Goal: Find contact information: Find contact information

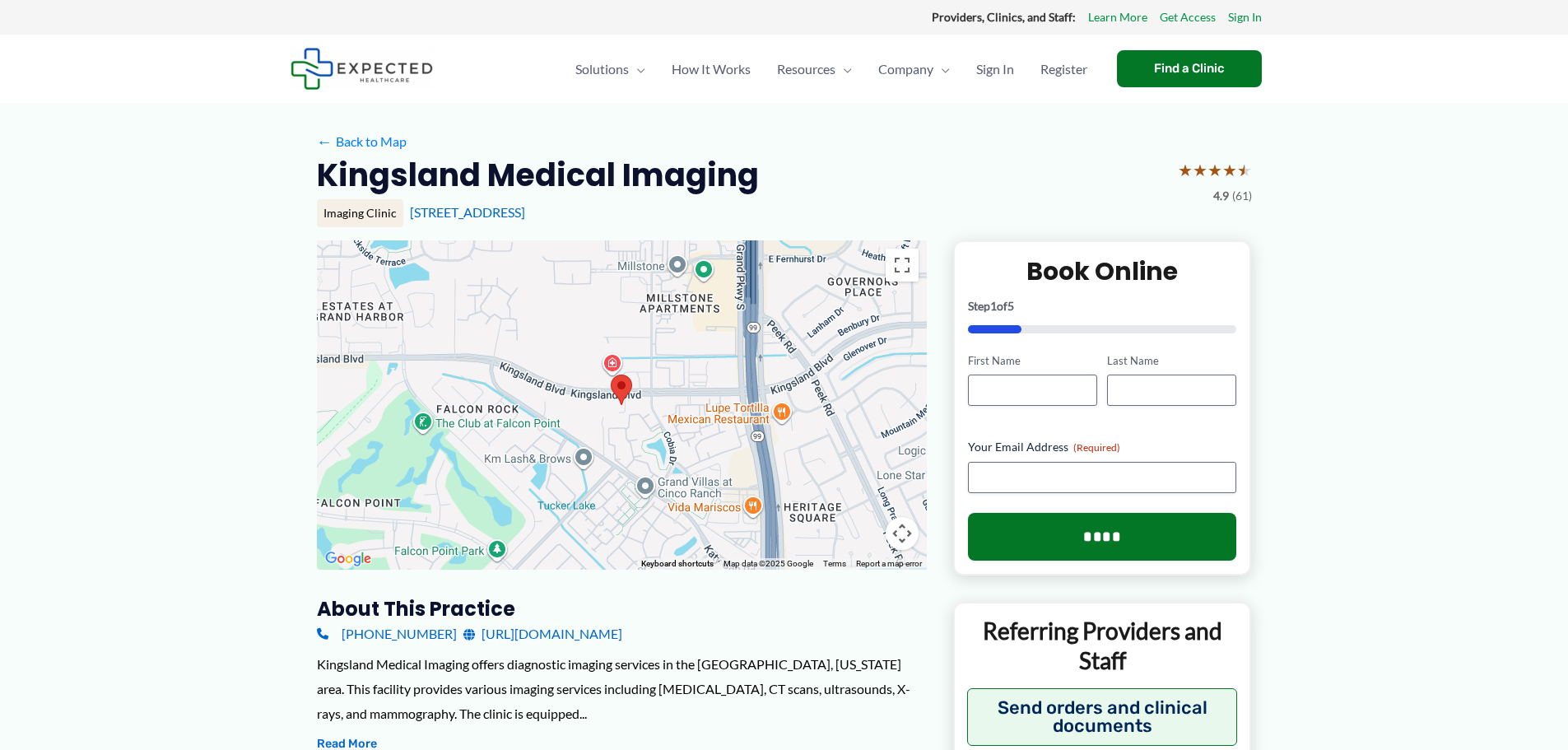
click at [556, 641] on link "[URL][DOMAIN_NAME]" at bounding box center [543, 634] width 159 height 24
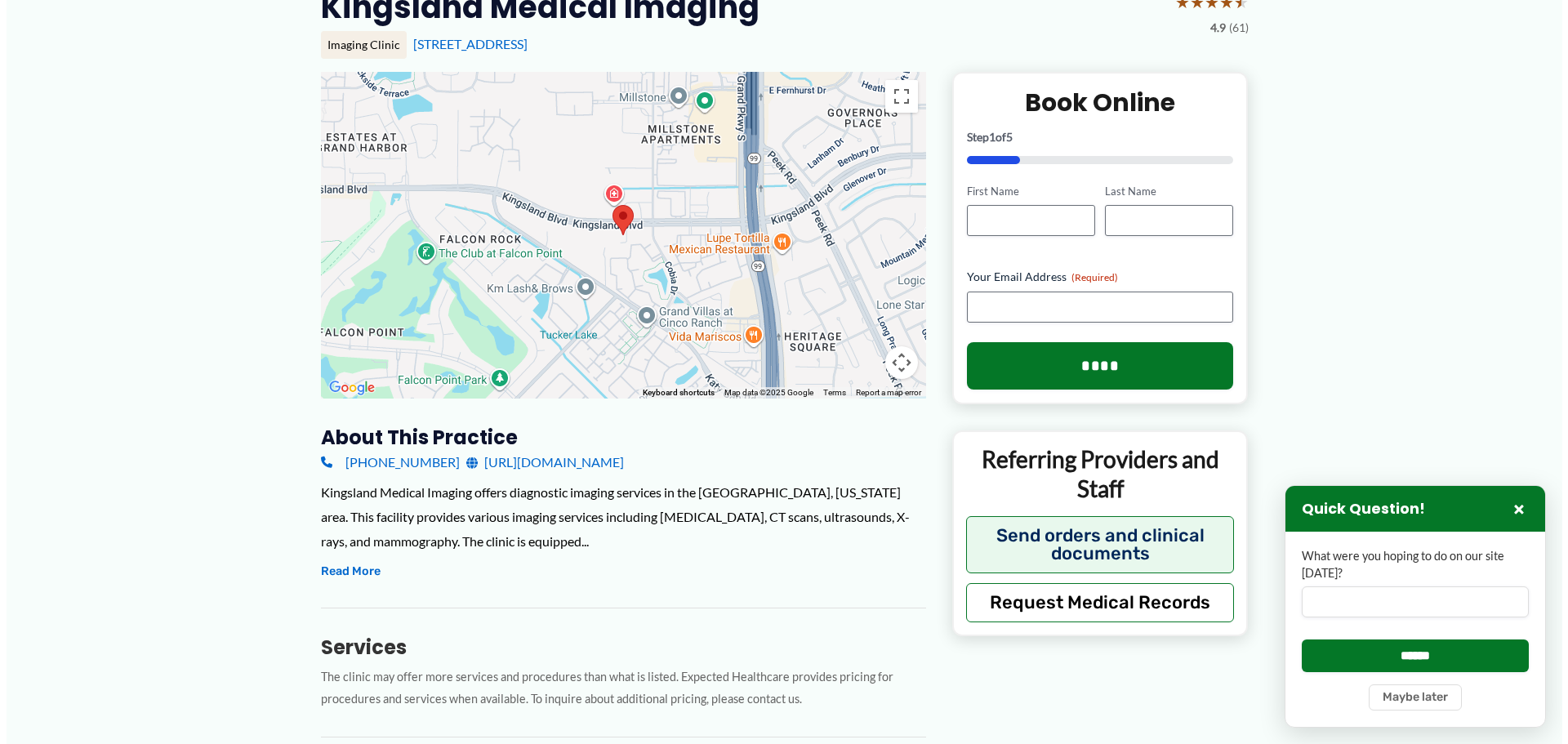
scroll to position [245, 0]
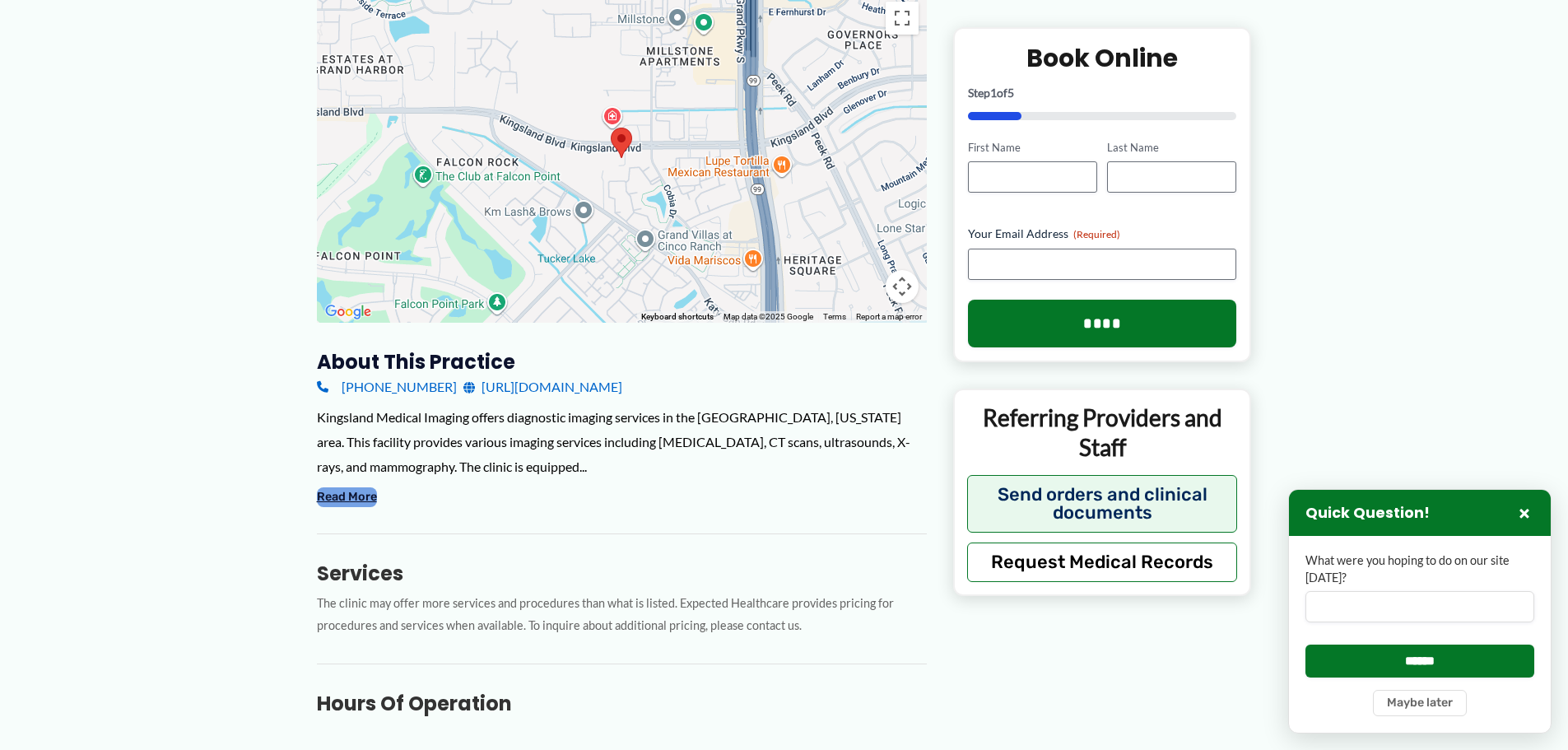
click at [346, 495] on button "Read More" at bounding box center [347, 497] width 60 height 20
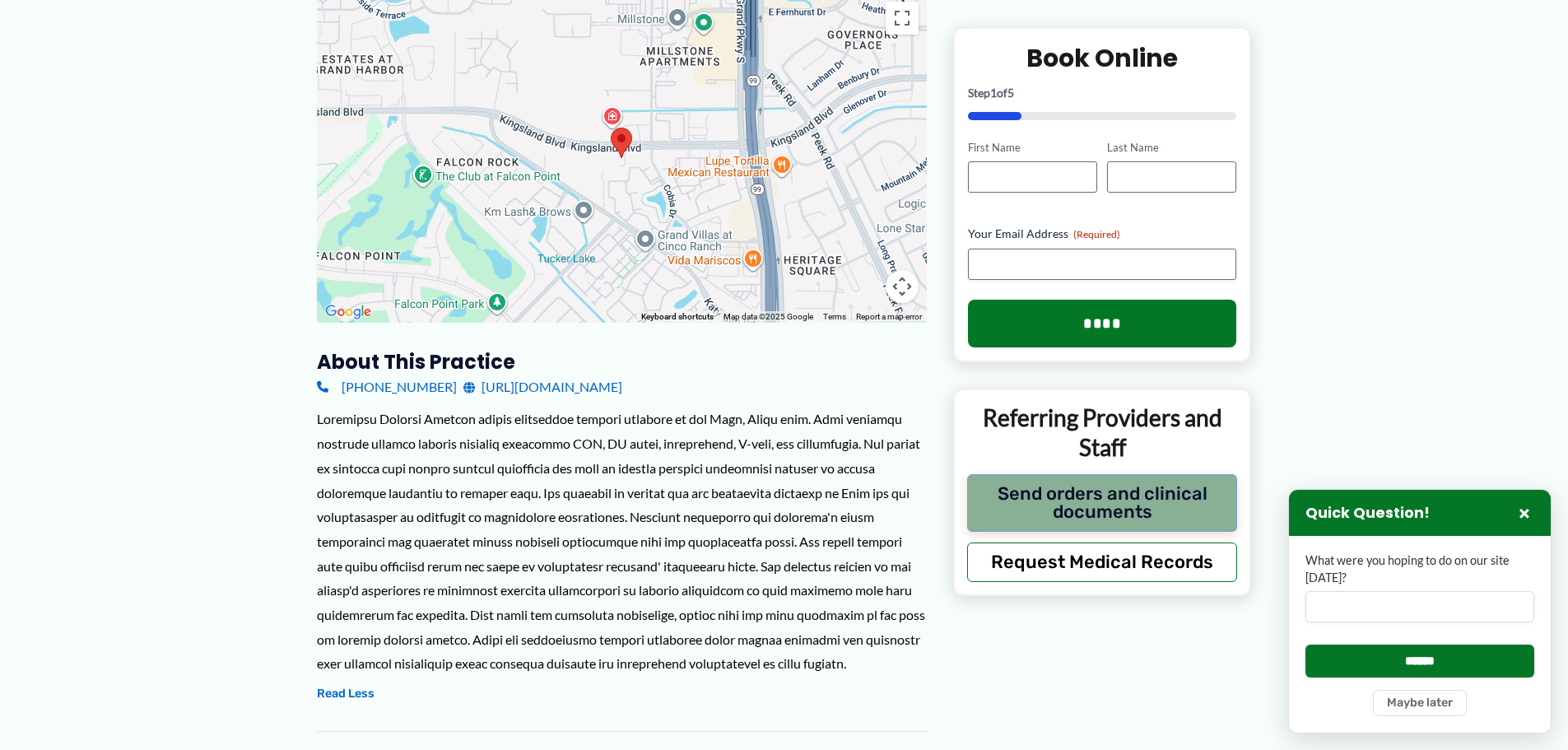
click at [1059, 502] on button "Send orders and clinical documents" at bounding box center [1103, 502] width 270 height 57
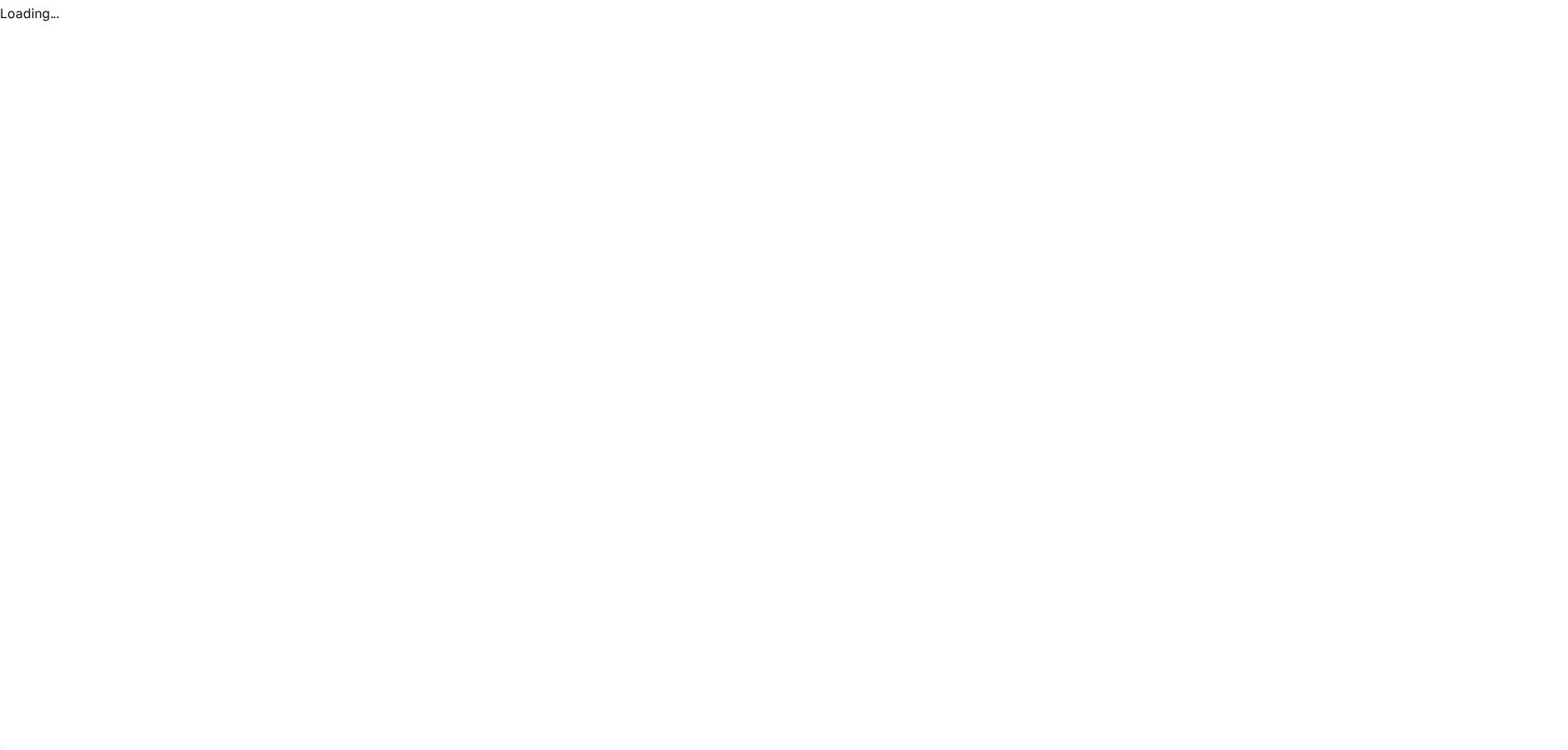
scroll to position [0, 0]
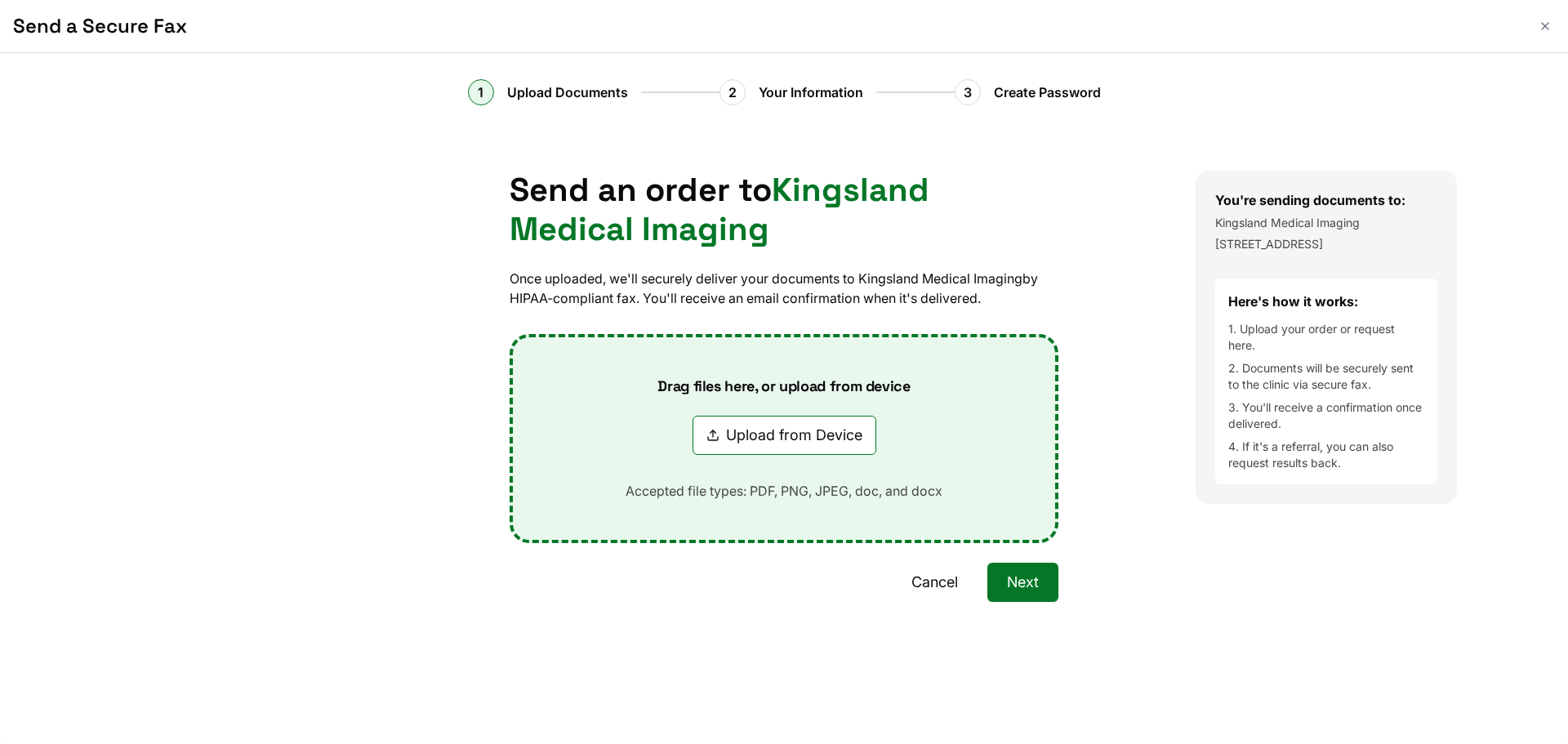
click at [947, 580] on button "Cancel" at bounding box center [935, 582] width 86 height 40
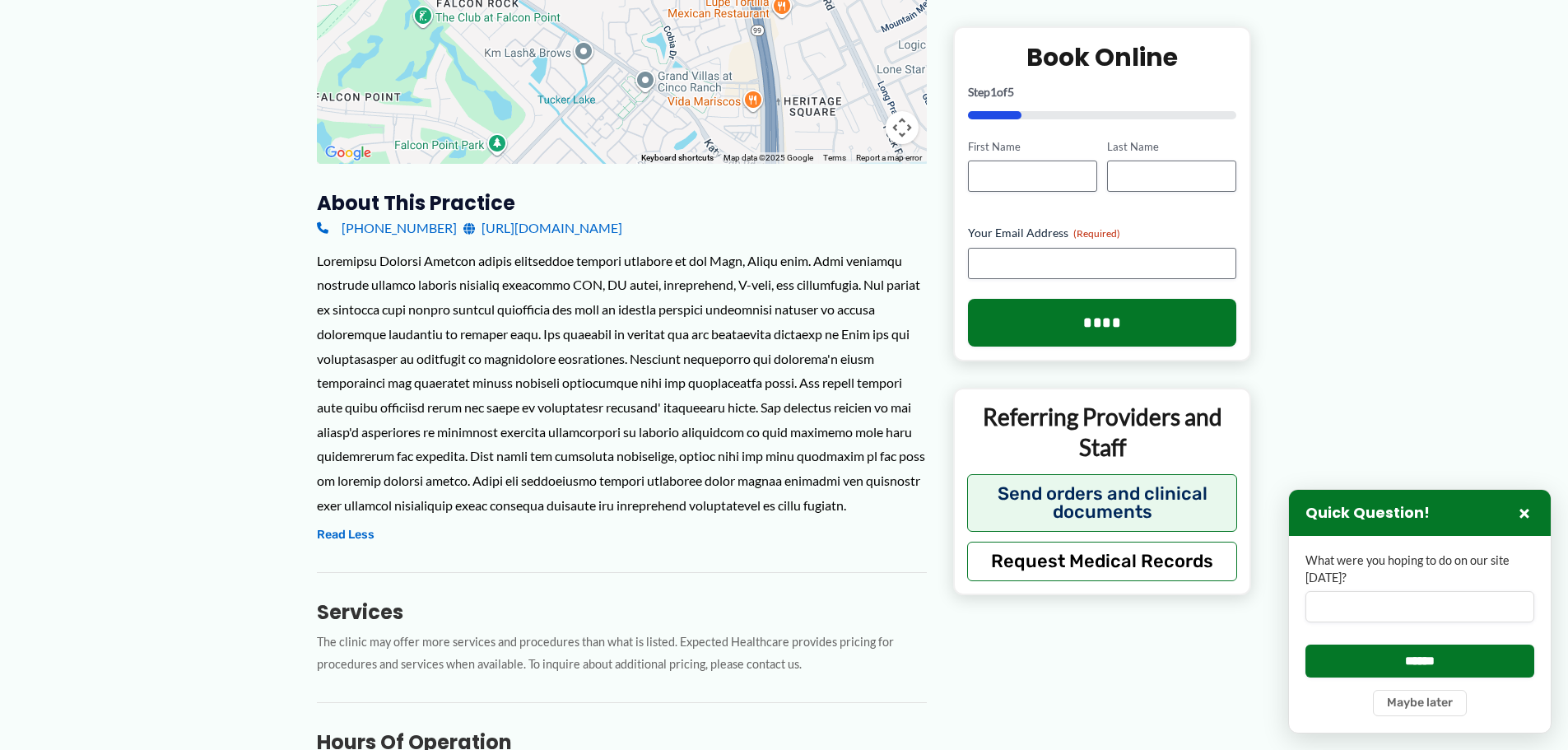
scroll to position [365, 0]
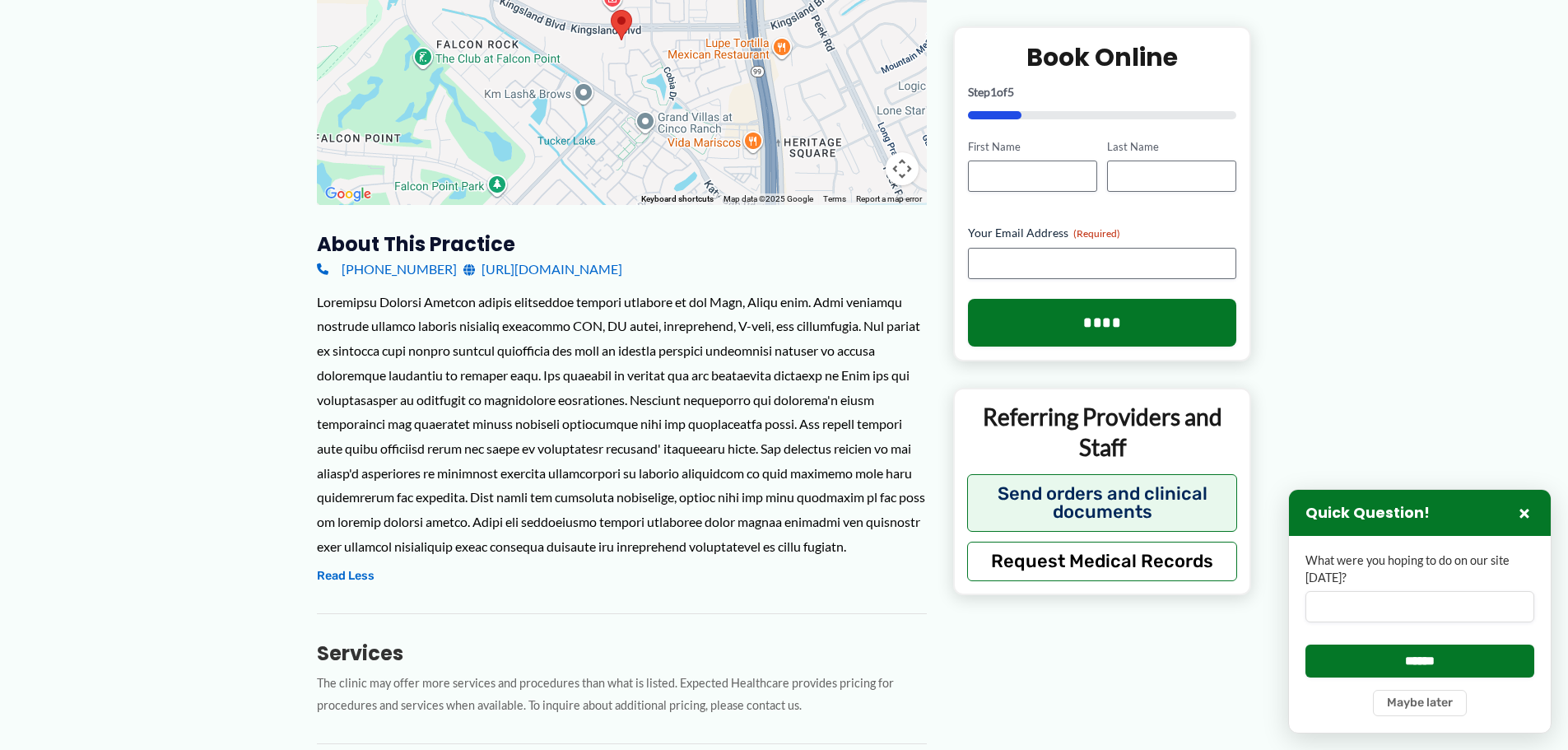
click at [556, 271] on link "[URL][DOMAIN_NAME]" at bounding box center [543, 269] width 159 height 24
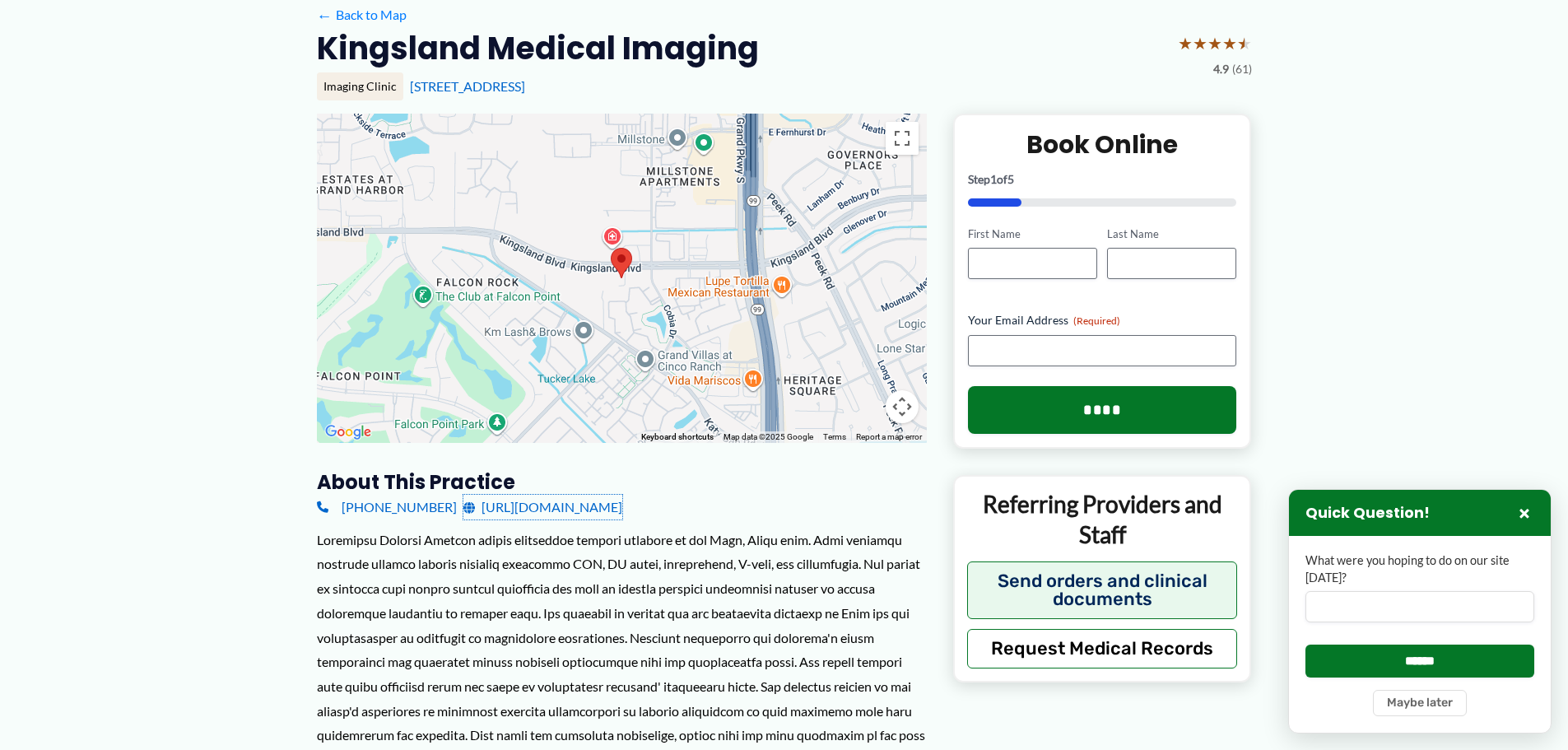
scroll to position [118, 0]
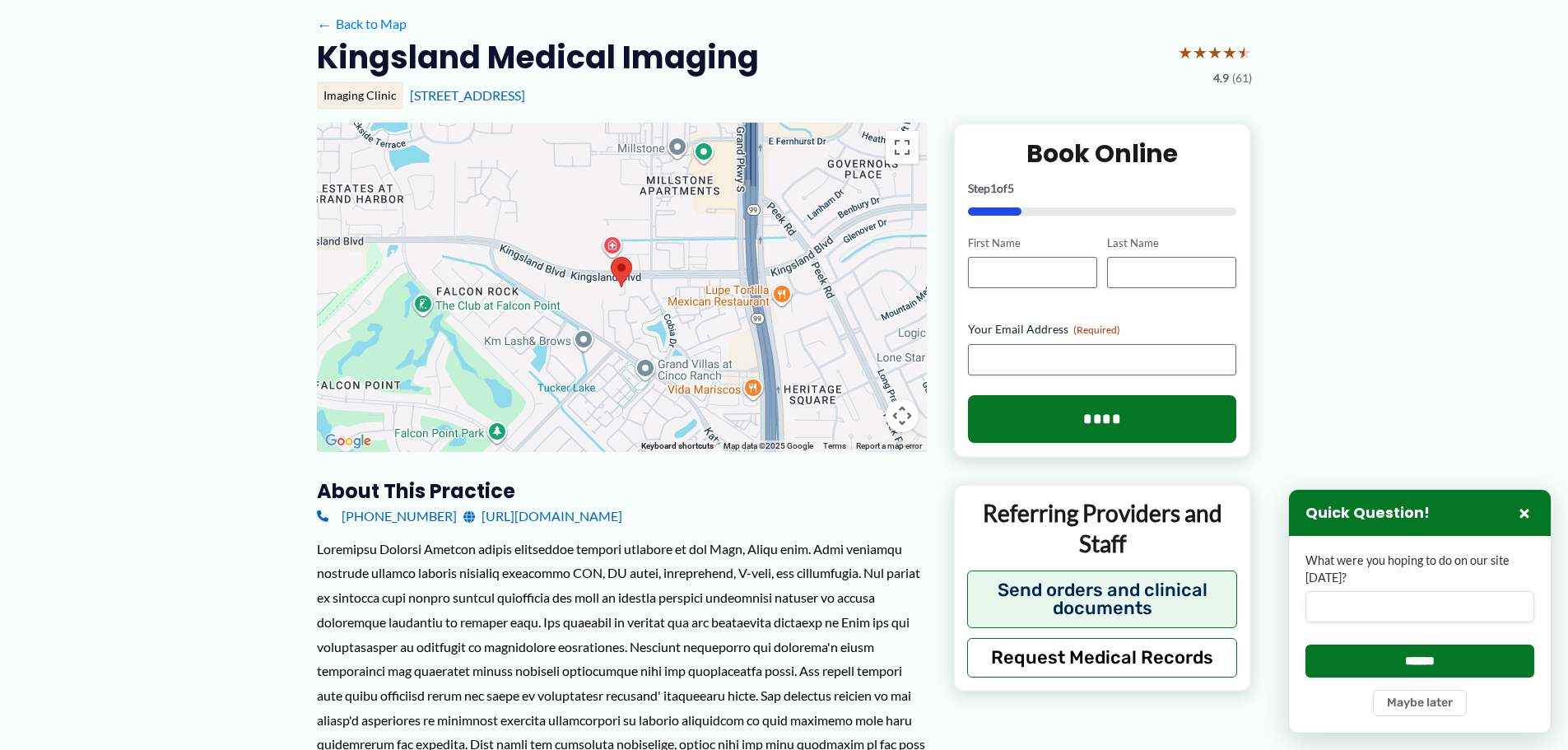
click at [591, 513] on link "[URL][DOMAIN_NAME]" at bounding box center [543, 516] width 159 height 24
